Goal: Transaction & Acquisition: Purchase product/service

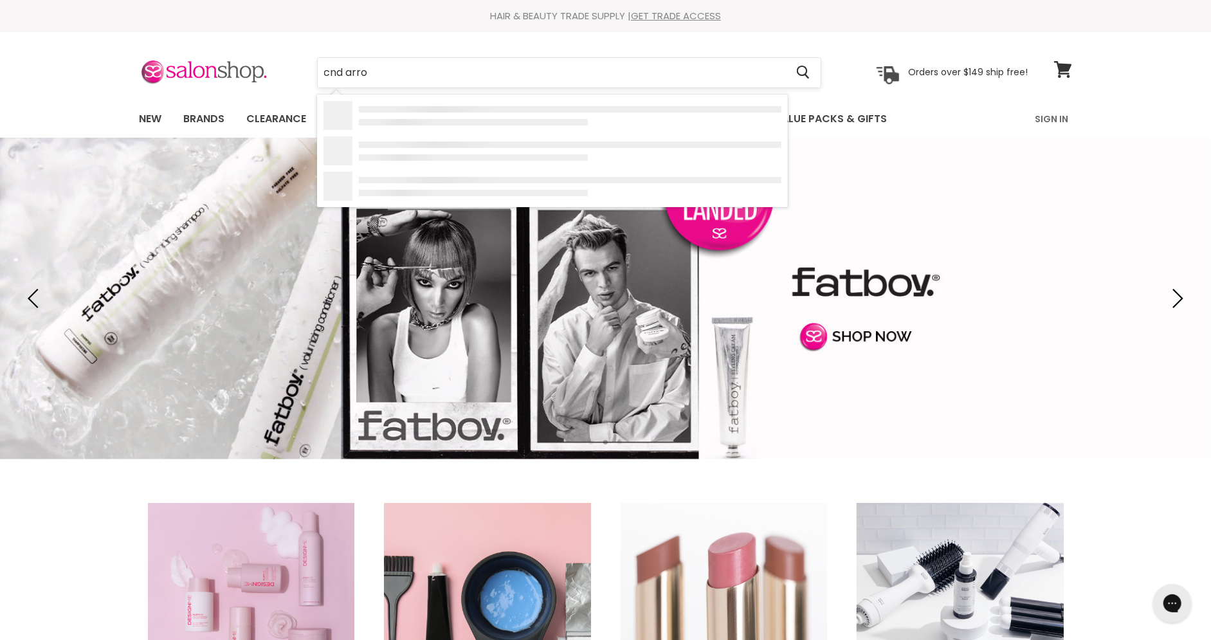
type input "cnd arrow"
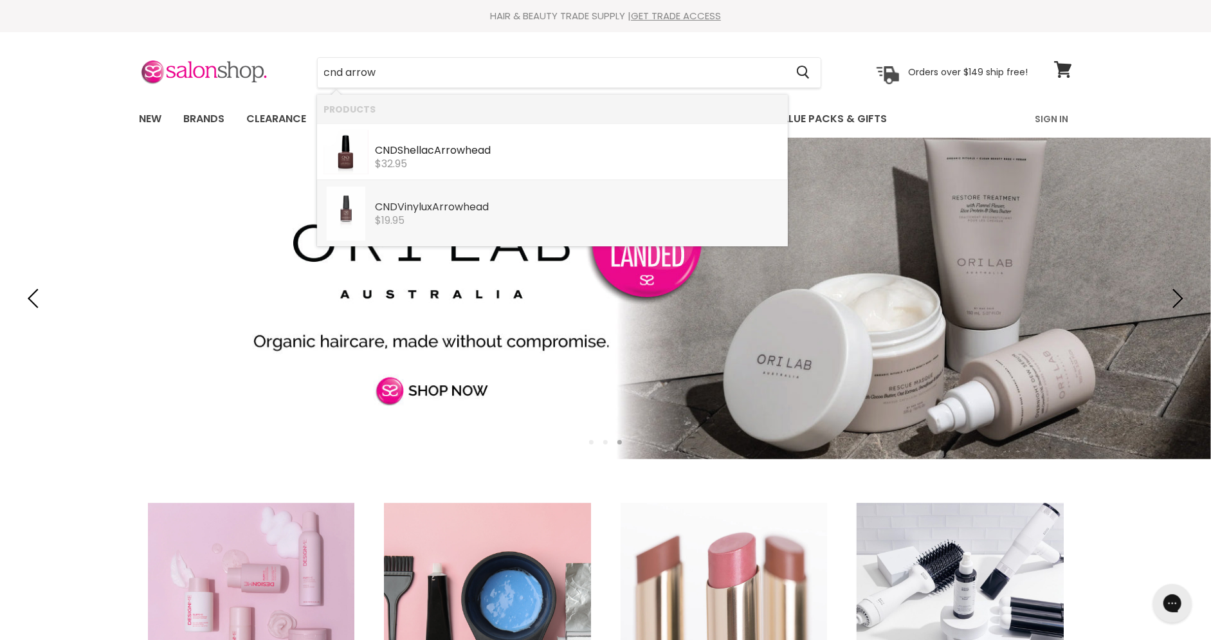
click at [461, 204] on b "Arrow" at bounding box center [447, 206] width 31 height 15
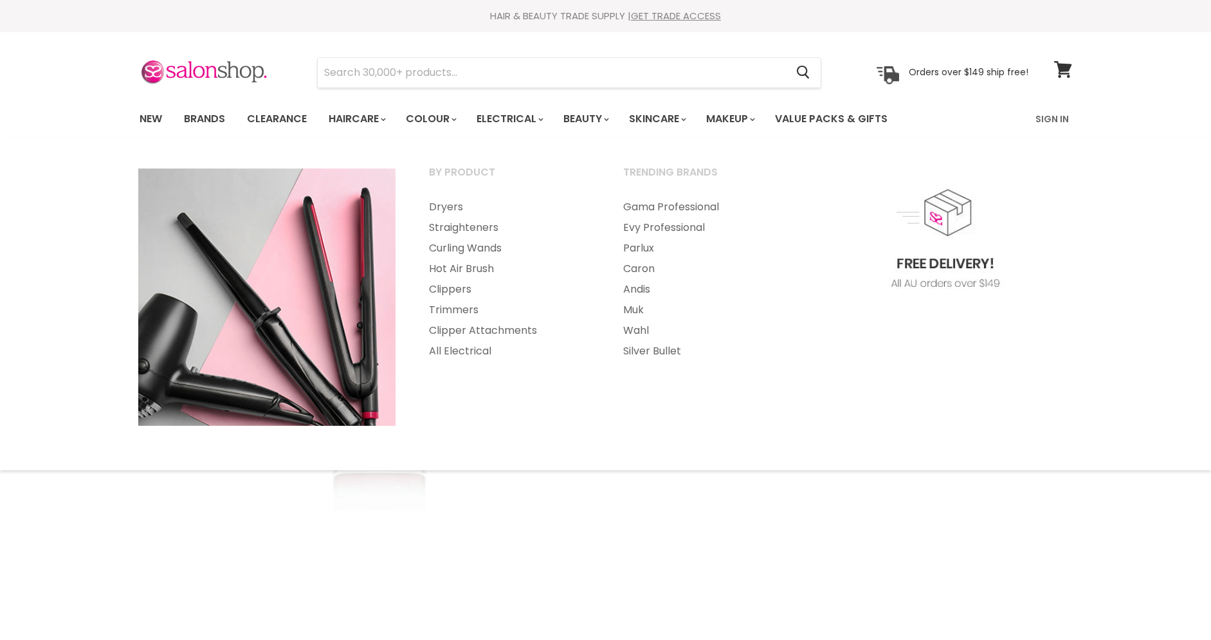
scroll to position [80, 0]
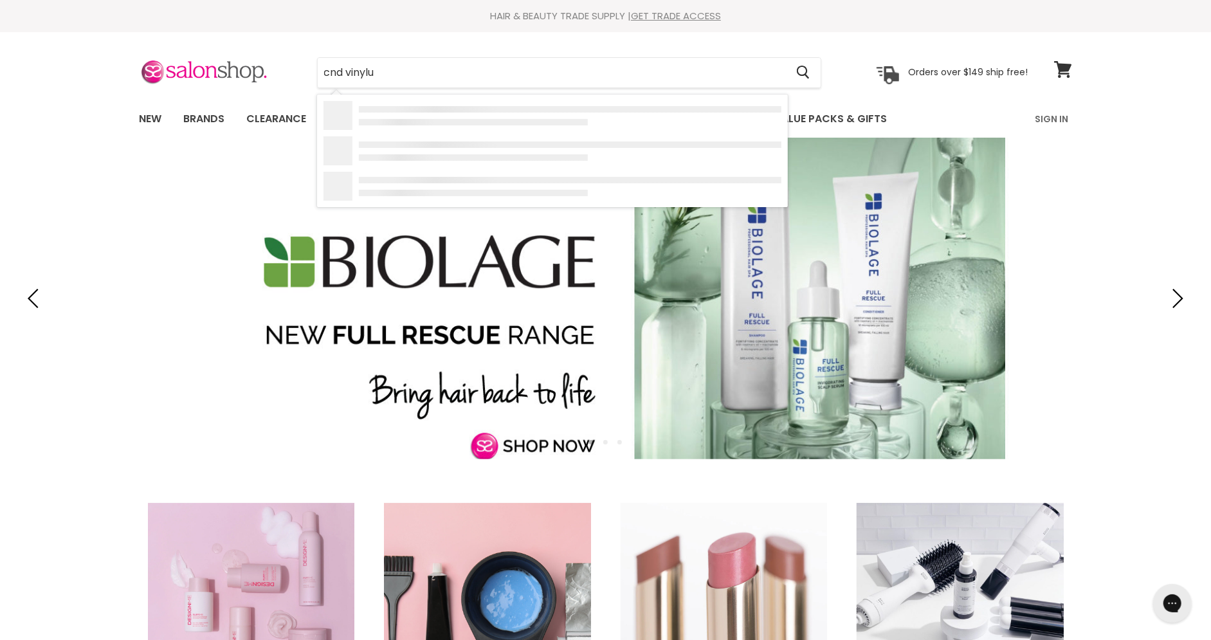
type input "cnd vinylux"
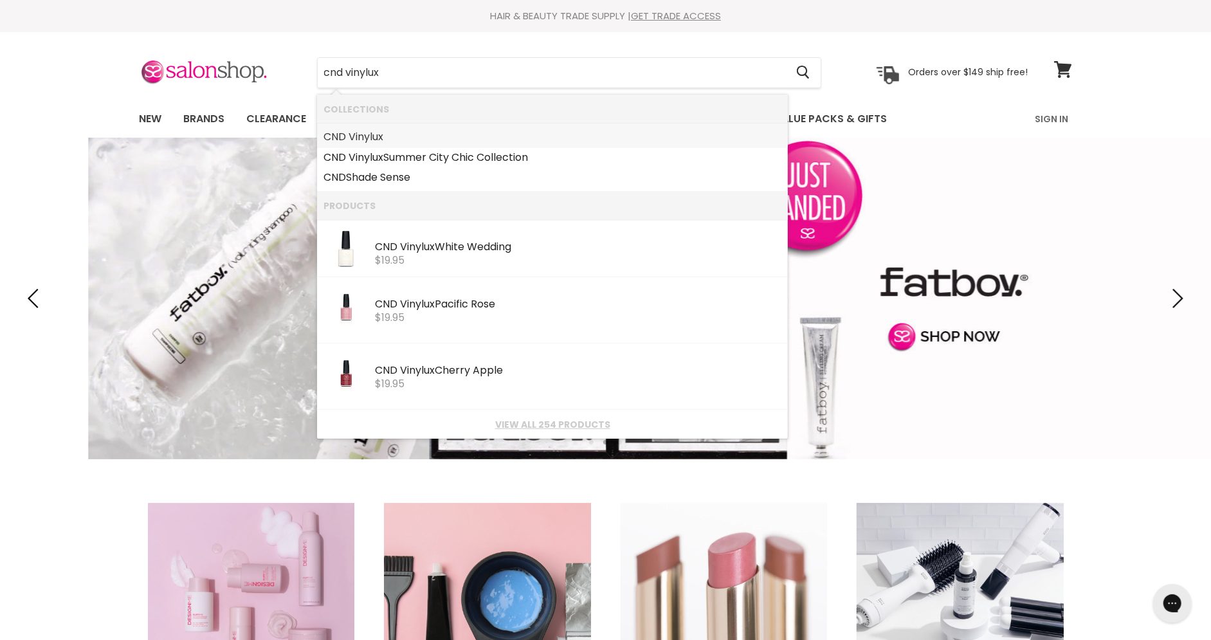
click at [363, 137] on b "Vinylux" at bounding box center [366, 136] width 35 height 15
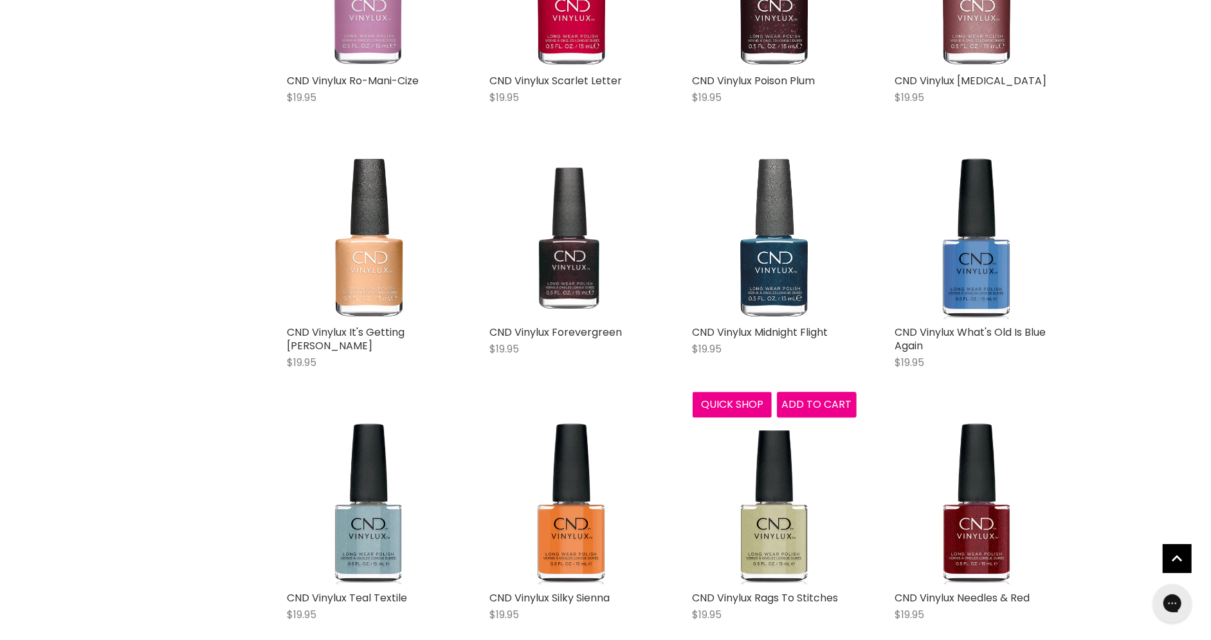
scroll to position [2653, 0]
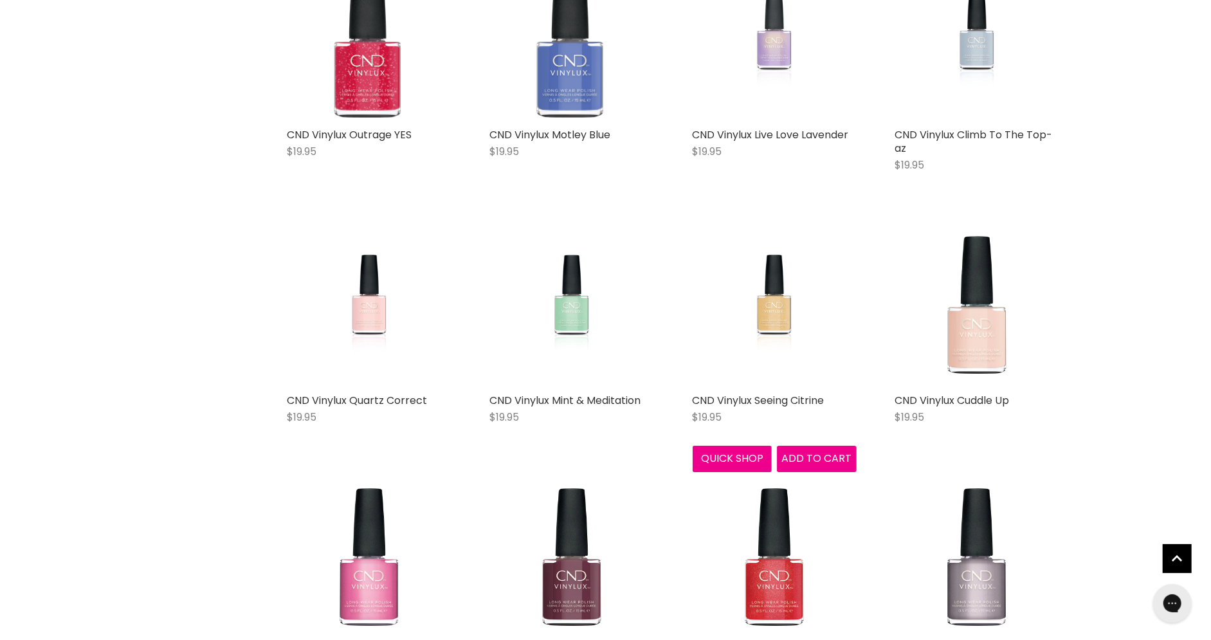
scroll to position [3227, 0]
